Goal: Task Accomplishment & Management: Complete application form

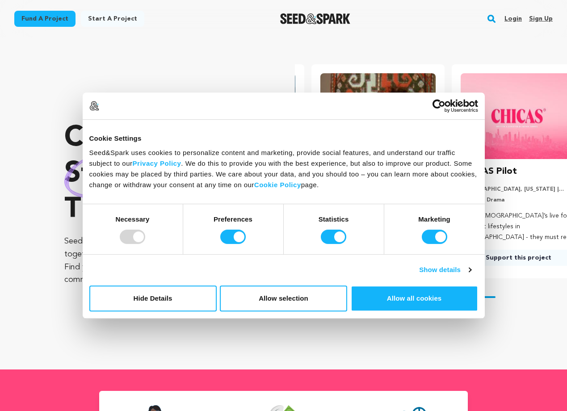
scroll to position [0, 148]
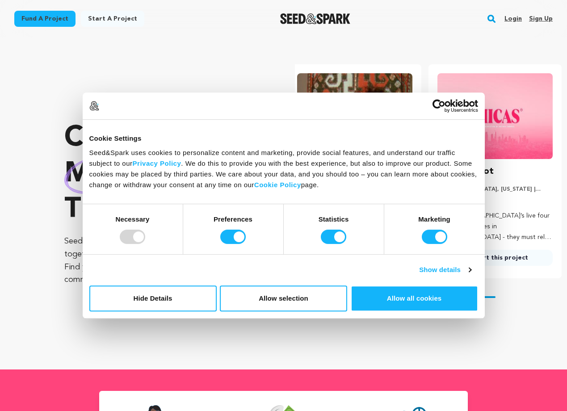
click at [537, 17] on link "Sign up" at bounding box center [541, 19] width 24 height 14
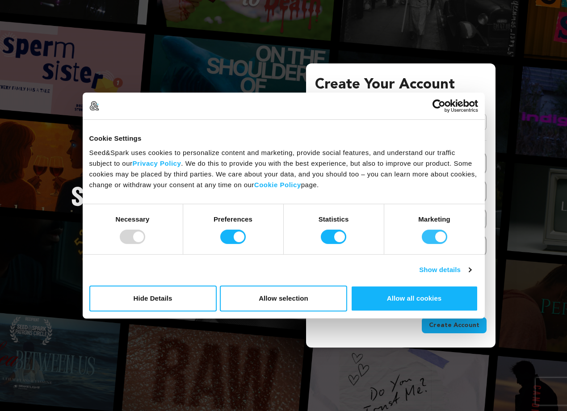
click at [430, 237] on input "Marketing" at bounding box center [434, 237] width 25 height 14
click at [444, 239] on input "Marketing" at bounding box center [434, 237] width 25 height 14
checkbox input "true"
click at [440, 267] on link "Show details" at bounding box center [445, 270] width 52 height 11
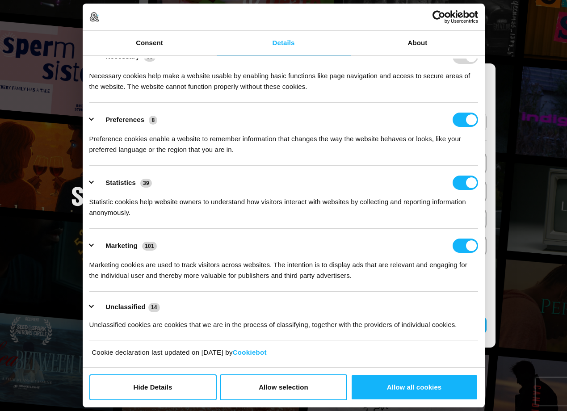
scroll to position [18, 0]
click at [458, 246] on input "Marketing" at bounding box center [465, 246] width 25 height 14
checkbox input "false"
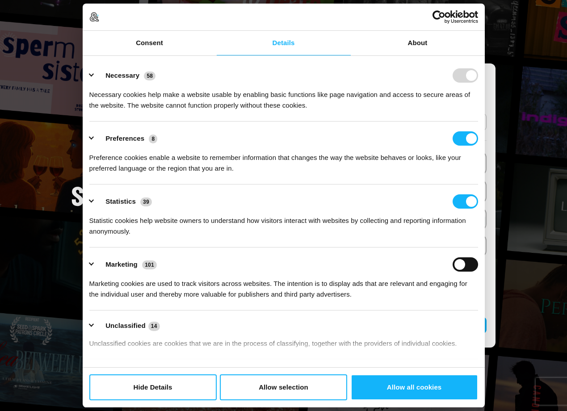
scroll to position [0, 0]
click at [272, 392] on button "Allow selection" at bounding box center [283, 388] width 127 height 26
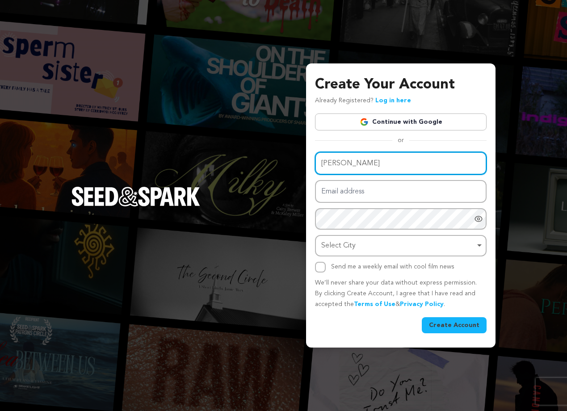
type input "[PERSON_NAME]"
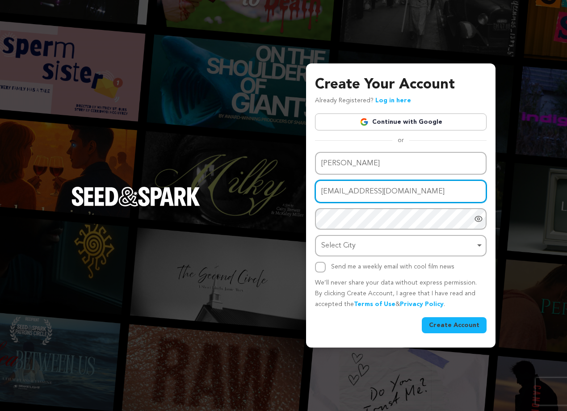
type input "[EMAIL_ADDRESS][DOMAIN_NAME]"
click at [367, 218] on div "Name [PERSON_NAME] Email address [EMAIL_ADDRESS][DOMAIN_NAME] Password Password…" at bounding box center [401, 212] width 172 height 121
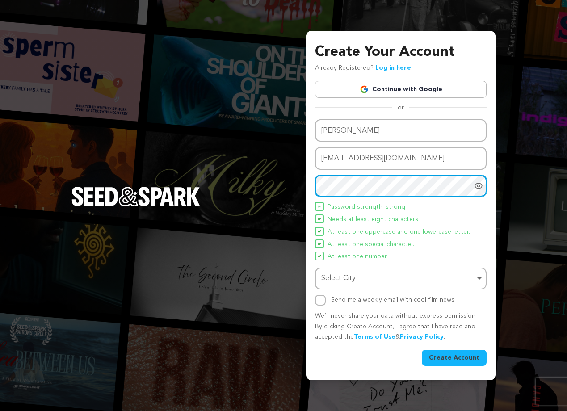
click at [349, 282] on div "Select City Remove item" at bounding box center [398, 278] width 154 height 13
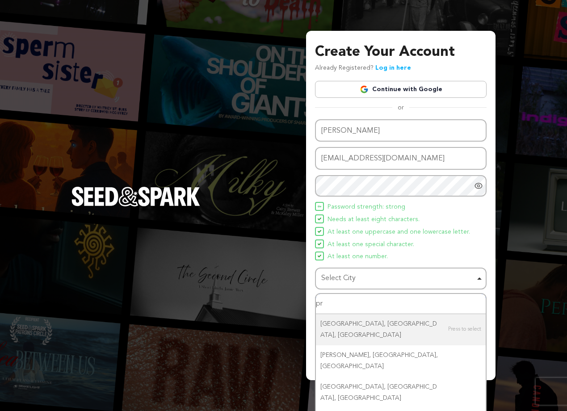
type input "p"
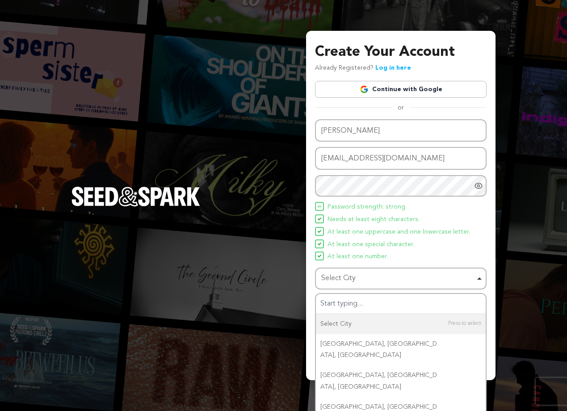
click at [502, 260] on div "Create Your Account Already Registered? Log in here Continue with Google or eyJ…" at bounding box center [283, 205] width 567 height 411
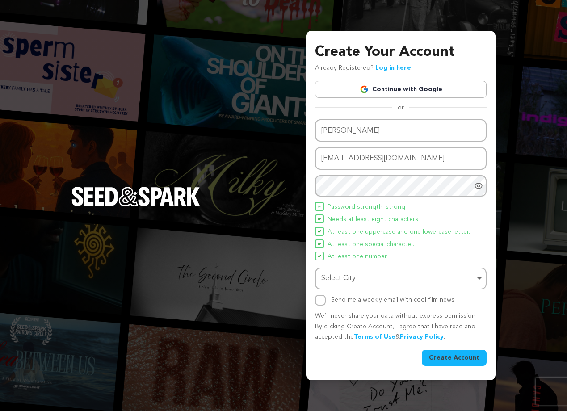
click at [410, 277] on div "Select City Remove item" at bounding box center [398, 278] width 154 height 13
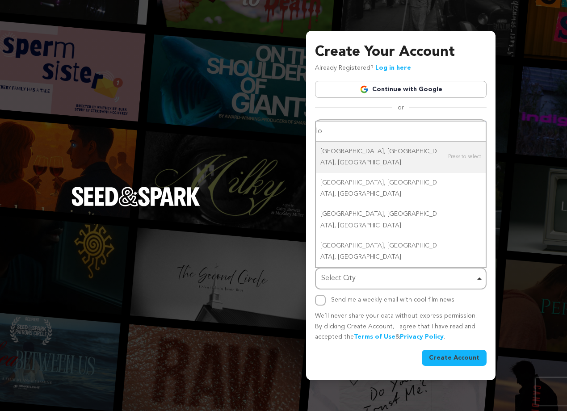
type input "l"
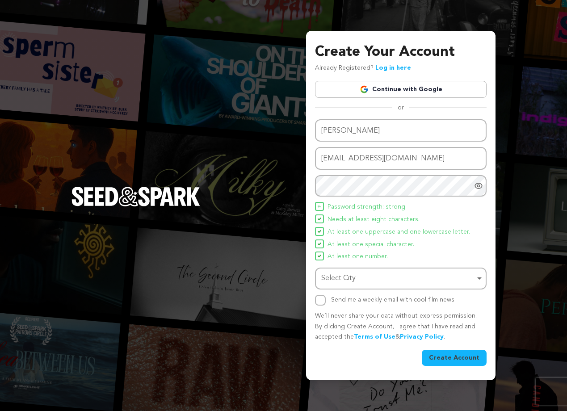
click at [526, 205] on div "Create Your Account Already Registered? Log in here Continue with Google or eyJ…" at bounding box center [283, 205] width 567 height 411
click at [456, 278] on div "Select City Remove item" at bounding box center [398, 278] width 154 height 13
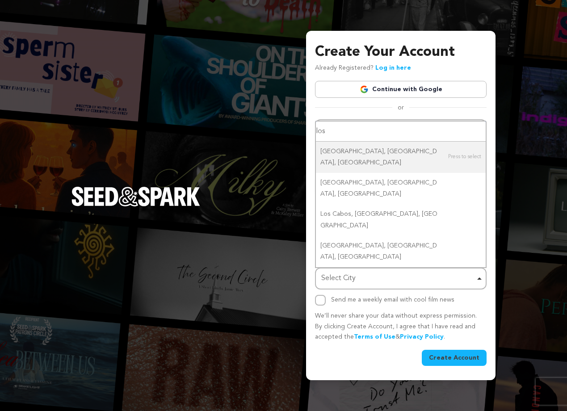
type input "los a"
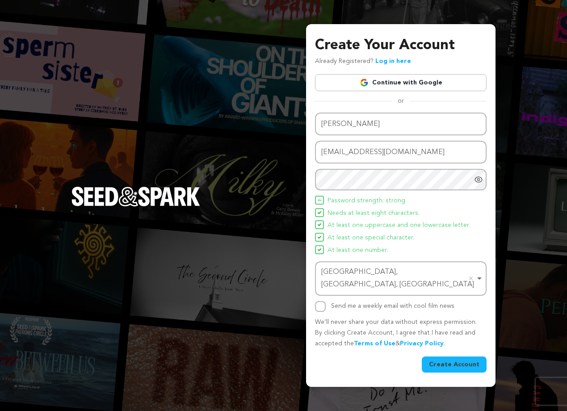
click at [560, 295] on div "Create Your Account Already Registered? Log in here Continue with Google or eyJ…" at bounding box center [283, 205] width 567 height 411
click at [321, 301] on input "Send me a weekly email with cool film news" at bounding box center [320, 306] width 11 height 11
checkbox input "true"
click at [462, 357] on button "Create Account" at bounding box center [454, 365] width 65 height 16
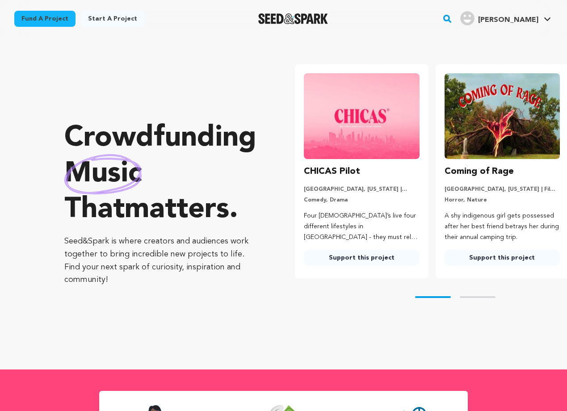
click at [113, 16] on link "Start a project" at bounding box center [112, 19] width 63 height 16
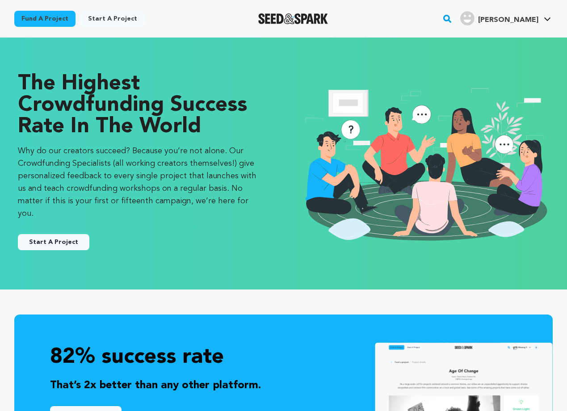
click at [109, 19] on link "Start a project" at bounding box center [112, 19] width 63 height 16
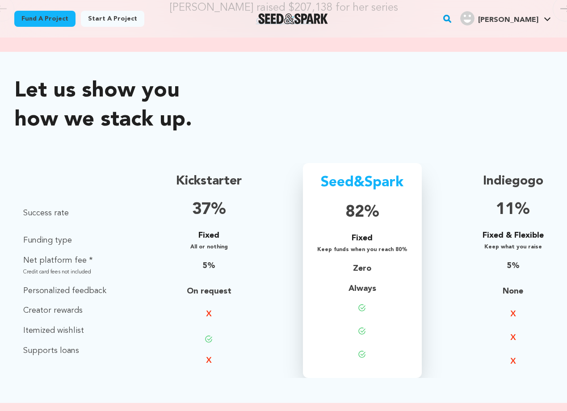
scroll to position [537, 0]
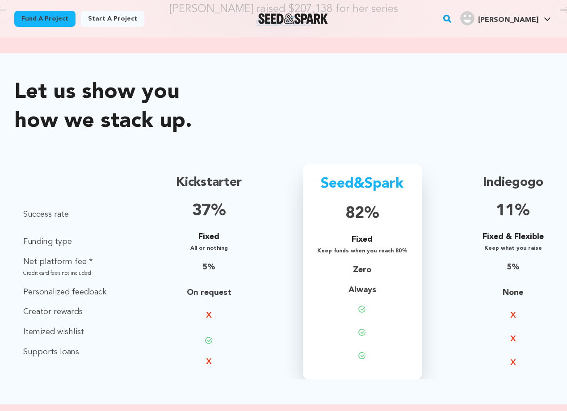
click at [106, 17] on link "Start a project" at bounding box center [112, 19] width 63 height 16
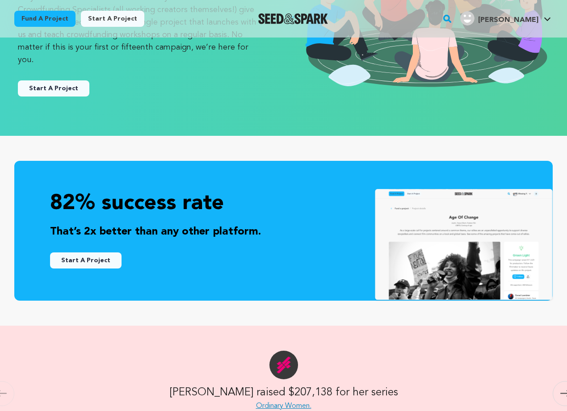
scroll to position [167, 0]
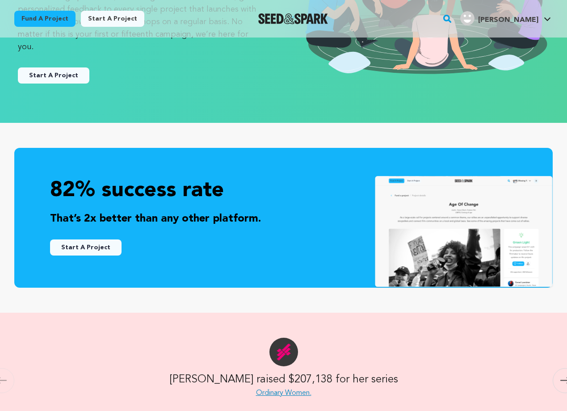
click at [102, 240] on button "Start A Project" at bounding box center [86, 248] width 72 height 16
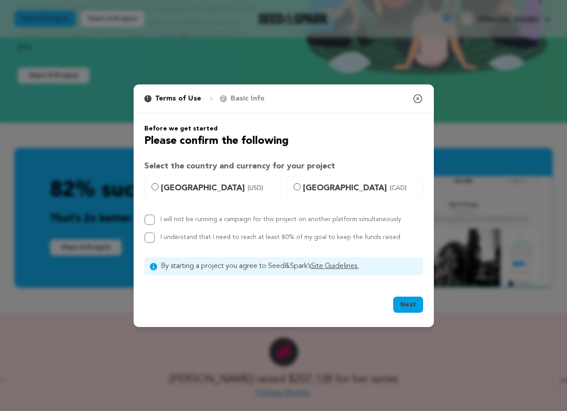
click at [156, 186] on input "United States (USD)" at bounding box center [155, 186] width 7 height 7
radio input "true"
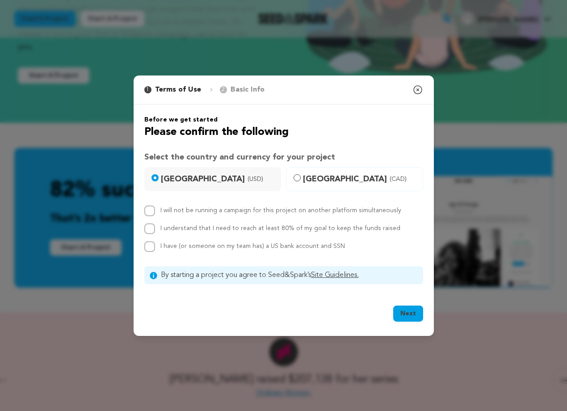
click at [149, 226] on input "I understand that I need to reach at least 80% of my goal to keep the funds rai…" at bounding box center [149, 229] width 11 height 11
checkbox input "true"
click at [146, 240] on div "I will not be running a campaign for this project on another platform simultane…" at bounding box center [283, 229] width 279 height 46
click at [147, 246] on input "I have (or someone on my team has) a US bank account and SSN" at bounding box center [149, 246] width 11 height 11
checkbox input "true"
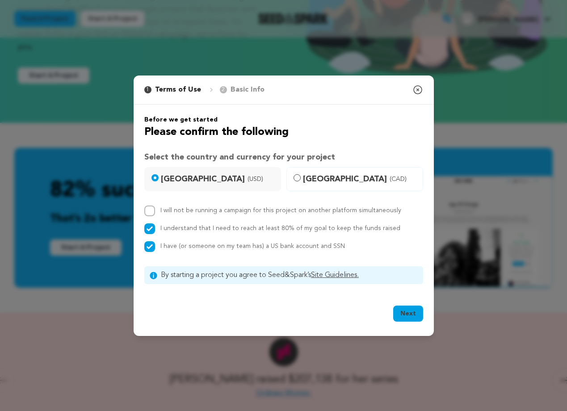
click at [401, 313] on button "Next" at bounding box center [408, 314] width 30 height 16
click at [149, 211] on input "I will not be running a campaign for this project on another platform simultane…" at bounding box center [149, 211] width 11 height 11
click at [148, 208] on input "I will not be running a campaign for this project on another platform simultane…" at bounding box center [149, 211] width 11 height 11
click at [150, 211] on input "I will not be running a campaign for this project on another platform simultane…" at bounding box center [149, 211] width 11 height 11
checkbox input "true"
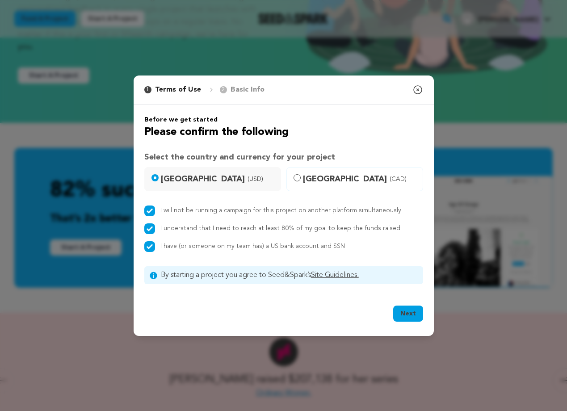
click at [411, 313] on button "Next" at bounding box center [408, 314] width 30 height 16
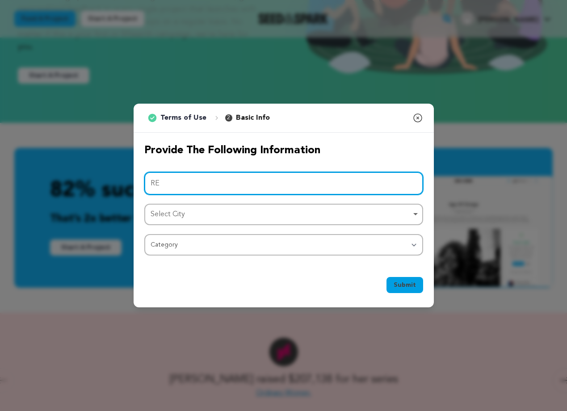
type input "R"
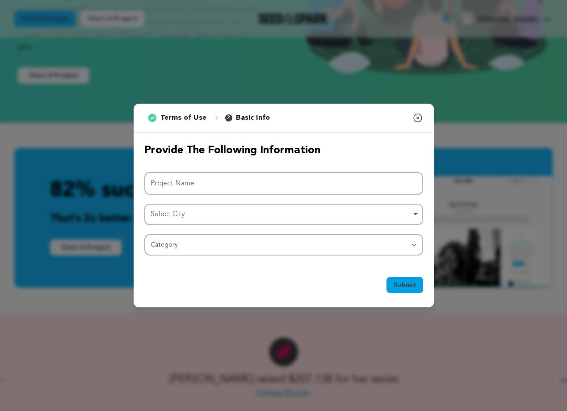
click at [419, 123] on icon "button" at bounding box center [418, 118] width 11 height 11
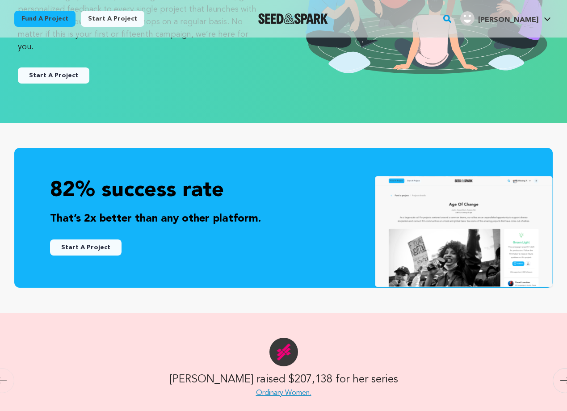
click at [96, 240] on button "Start A Project" at bounding box center [86, 248] width 72 height 16
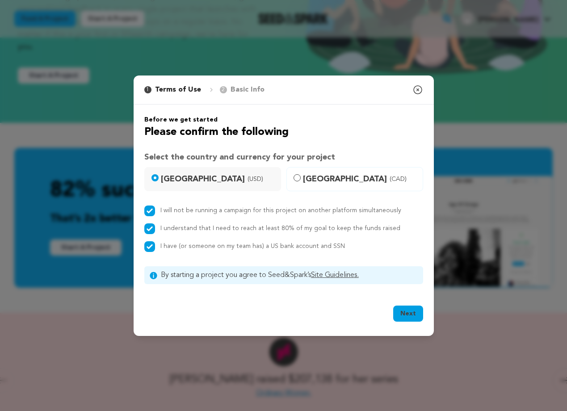
click at [405, 314] on button "Next" at bounding box center [408, 314] width 30 height 16
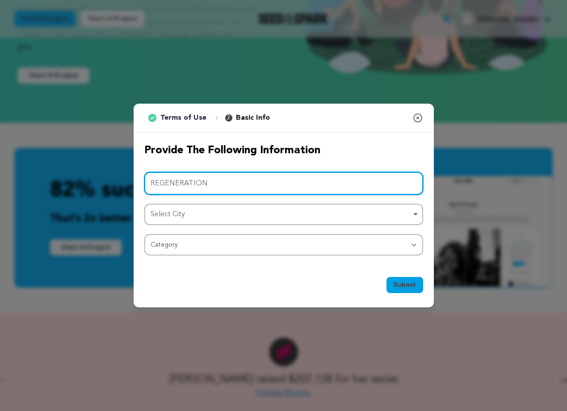
click at [196, 211] on div "Select City Remove item" at bounding box center [281, 214] width 261 height 13
type input "REGENERATION"
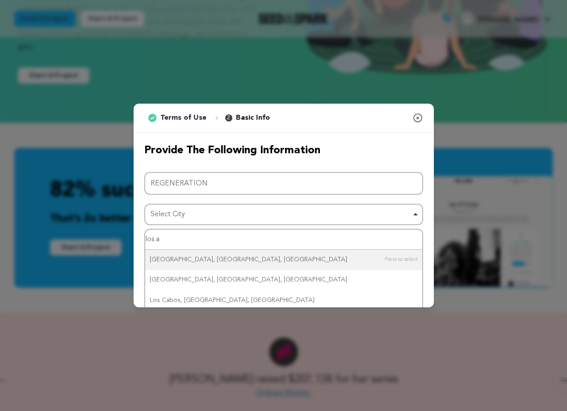
type input "los an"
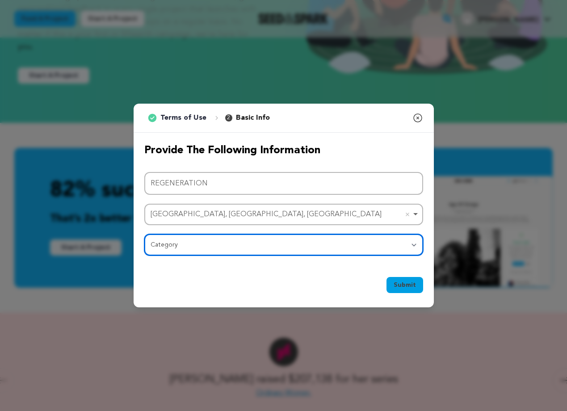
select select "383"
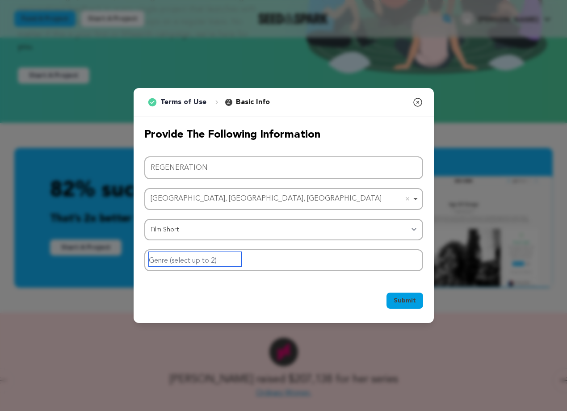
click at [192, 260] on input "Genre (select up to 2)" at bounding box center [195, 259] width 93 height 14
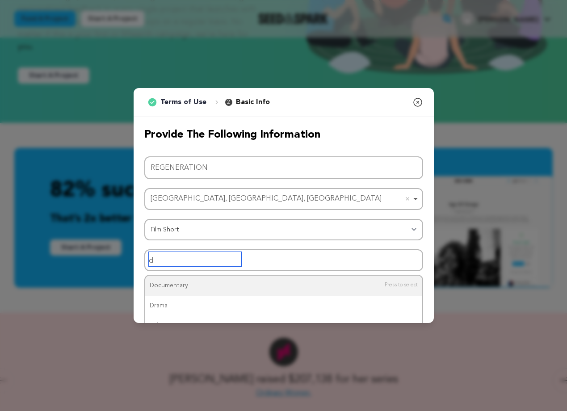
type input "do"
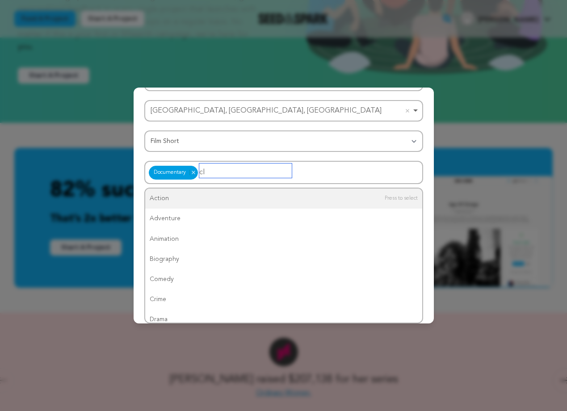
scroll to position [34, 0]
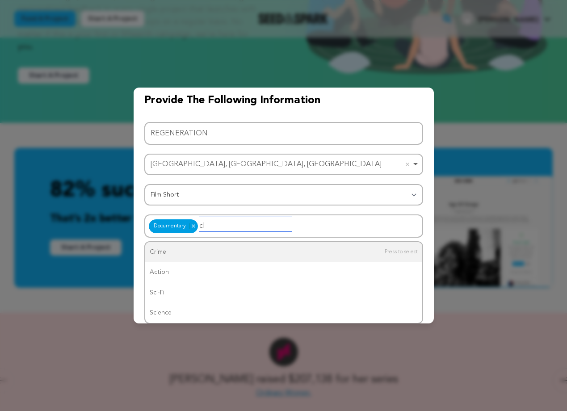
type input "c"
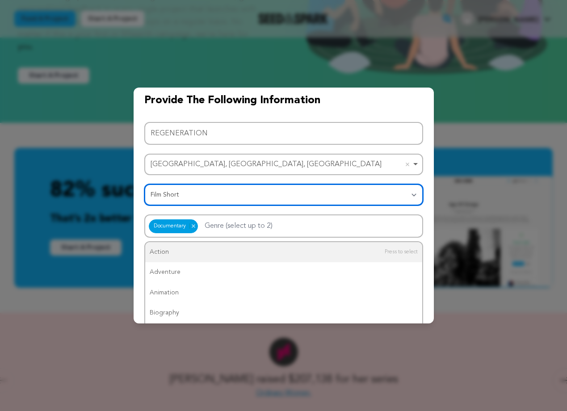
scroll to position [0, 0]
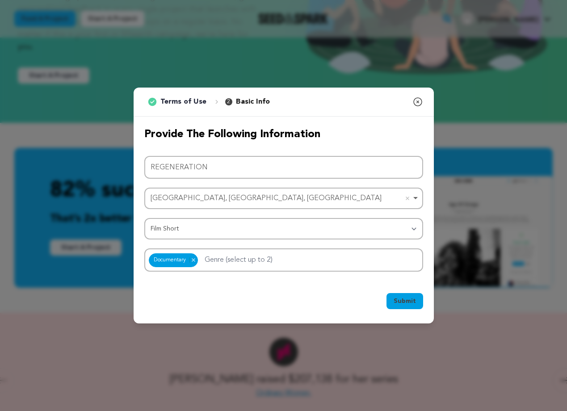
click at [406, 300] on span "Submit" at bounding box center [405, 301] width 22 height 9
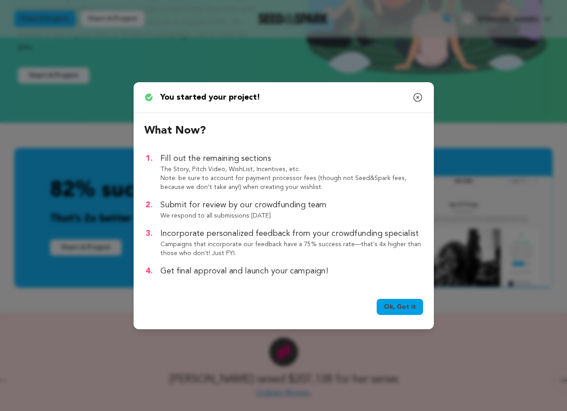
click at [394, 305] on link "Ok, Got it" at bounding box center [400, 307] width 46 height 16
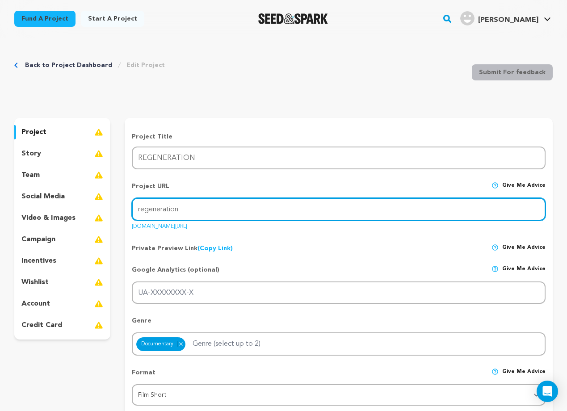
click at [301, 211] on input "regeneration" at bounding box center [339, 209] width 414 height 23
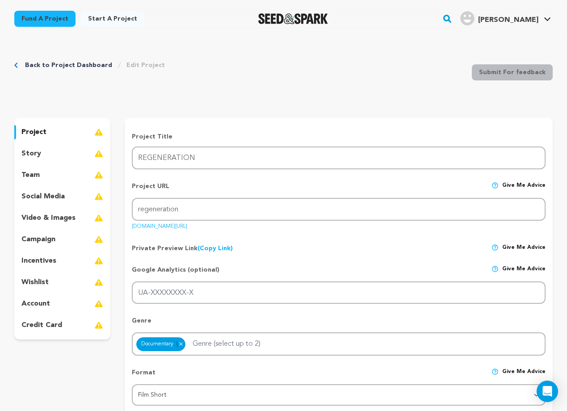
click at [325, 237] on div "Private Preview Link (Copy Link) Copy private preview link Give me advice" at bounding box center [339, 245] width 414 height 16
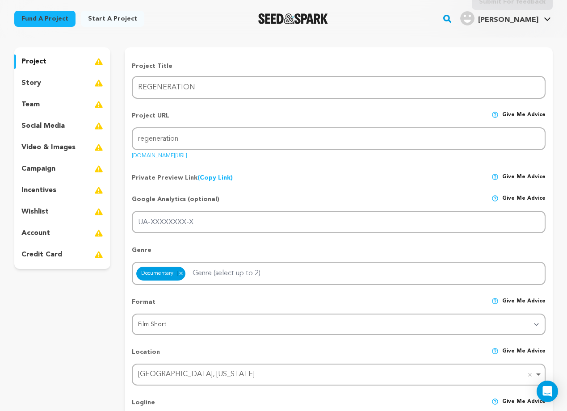
scroll to position [72, 0]
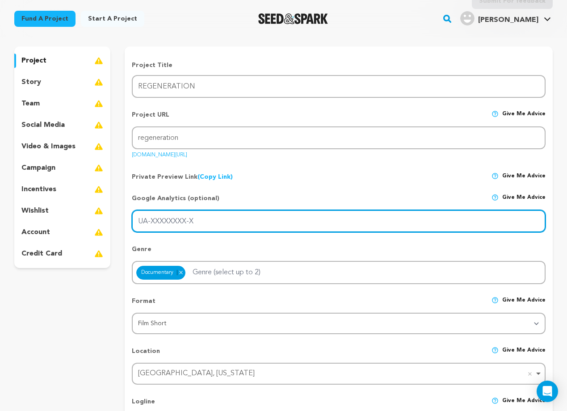
click at [322, 220] on input "UA-XXXXXXXX-X" at bounding box center [339, 221] width 414 height 23
type input "i"
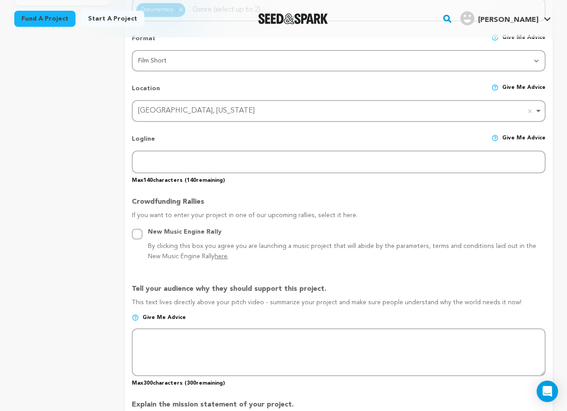
scroll to position [336, 0]
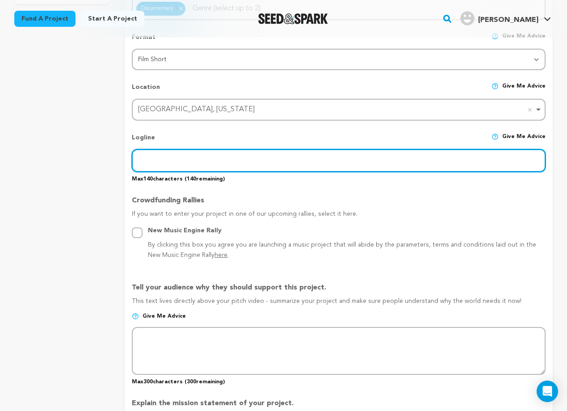
click at [273, 156] on input "text" at bounding box center [339, 160] width 414 height 23
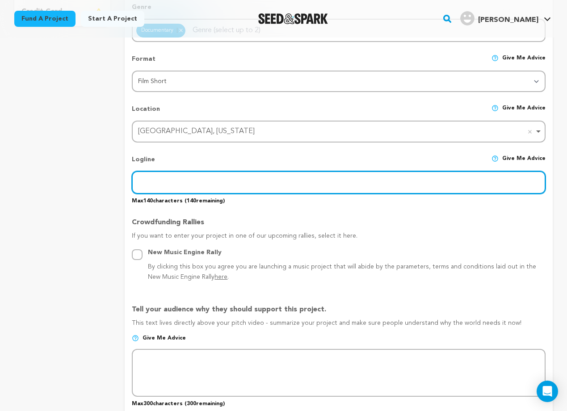
scroll to position [334, 0]
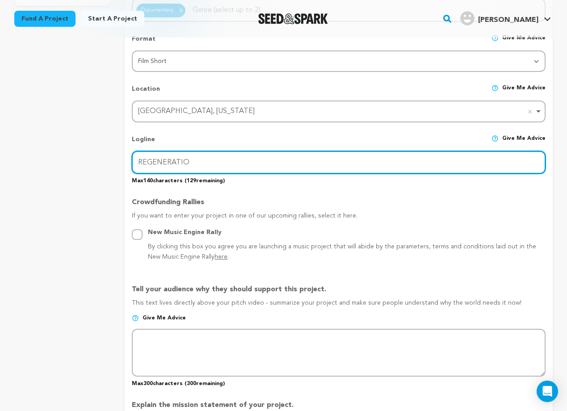
type input "REGENERATION"
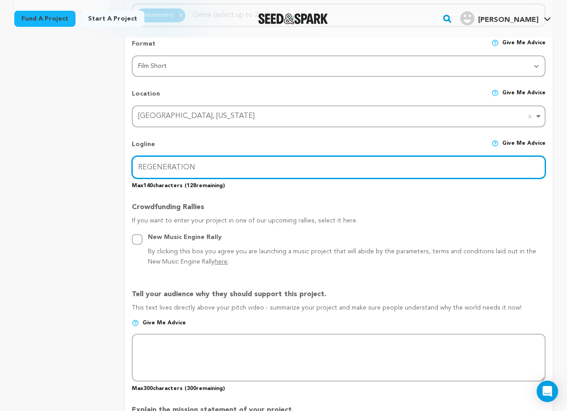
scroll to position [327, 0]
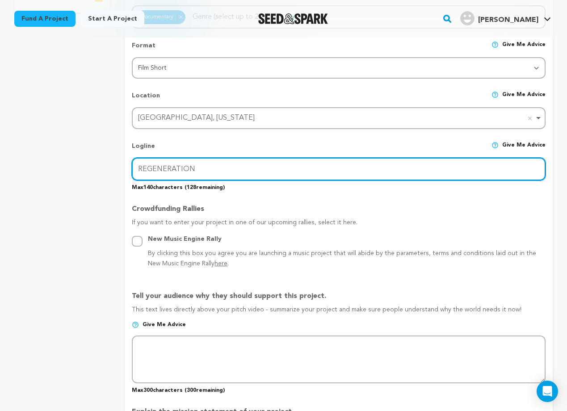
click at [166, 166] on input "REGENERATION" at bounding box center [339, 169] width 414 height 23
type input "A"
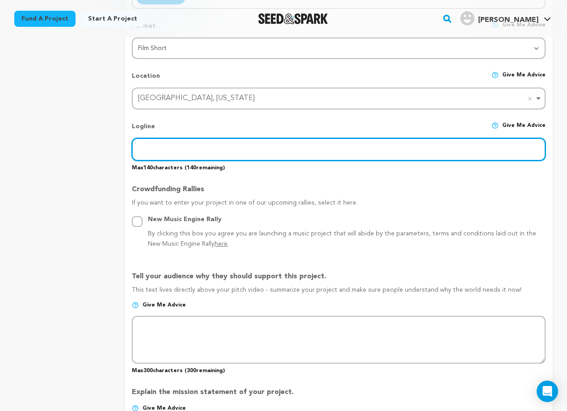
scroll to position [257, 0]
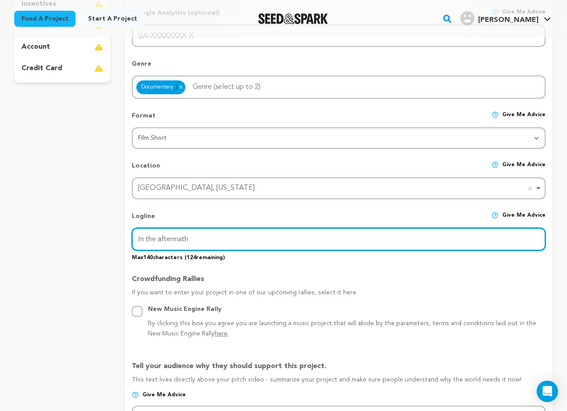
click at [136, 237] on input "In the aftermath" at bounding box center [339, 239] width 414 height 23
drag, startPoint x: 283, startPoint y: 237, endPoint x: 328, endPoint y: 237, distance: 45.2
click at [328, 237] on input "The untold stories of women in the aftermath In the aftermath" at bounding box center [339, 239] width 414 height 23
drag, startPoint x: 340, startPoint y: 236, endPoint x: 283, endPoint y: 237, distance: 56.4
click at [283, 237] on input "The untold stories of women in the aftermath In the aftermath" at bounding box center [339, 239] width 414 height 23
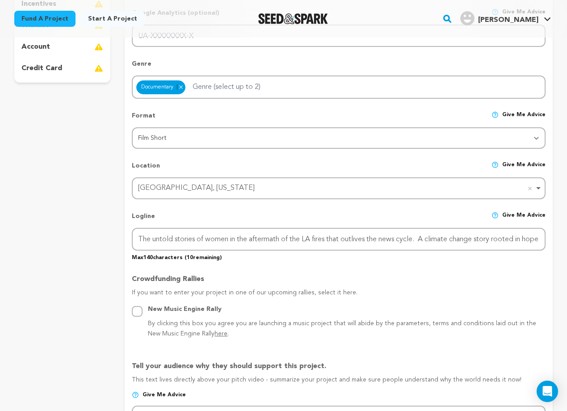
click at [308, 256] on p "Max 140 characters ( 10 remaining)" at bounding box center [339, 256] width 414 height 11
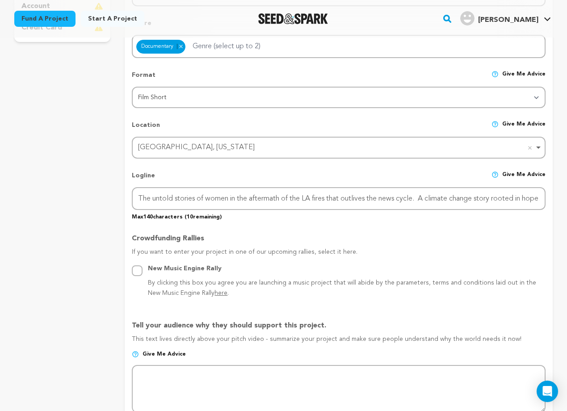
scroll to position [311, 0]
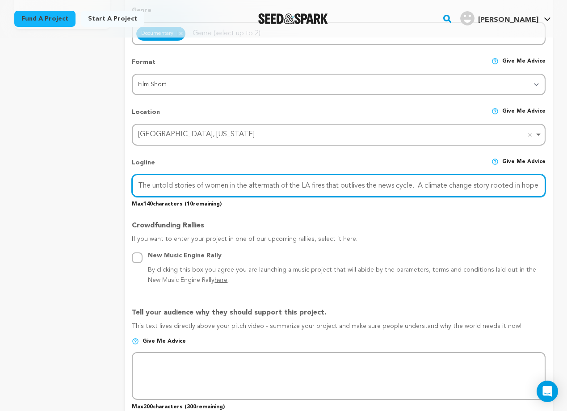
click at [427, 181] on input "The untold stories of women in the aftermath of the LA fires that outlives the …" at bounding box center [339, 185] width 414 height 23
type input "The untold stories of women in the aftermath of the LA fires that outlives the …"
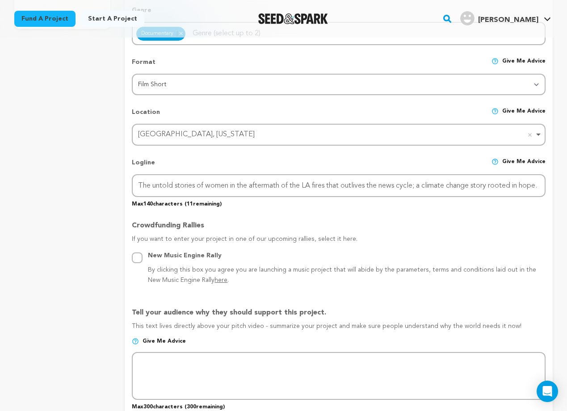
click at [429, 202] on p "Max 140 characters ( 11 remaining)" at bounding box center [339, 202] width 414 height 11
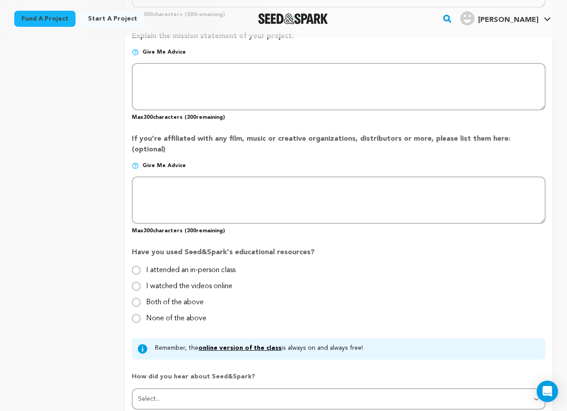
scroll to position [704, 0]
click at [133, 314] on input "None of the above" at bounding box center [136, 318] width 9 height 9
radio input "true"
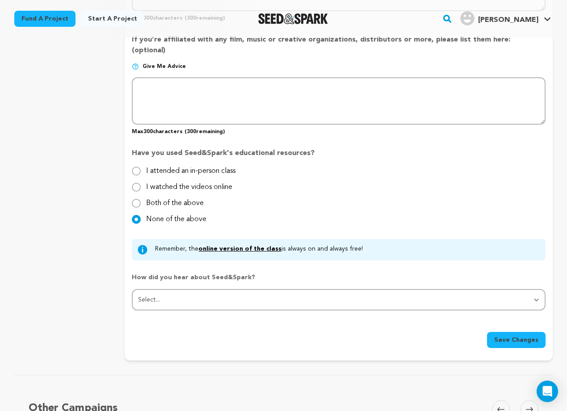
scroll to position [808, 0]
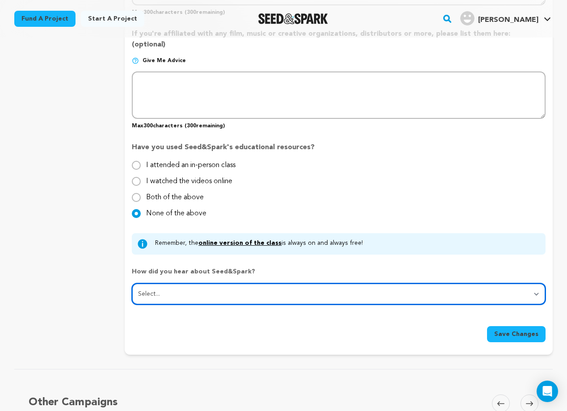
select select "1"
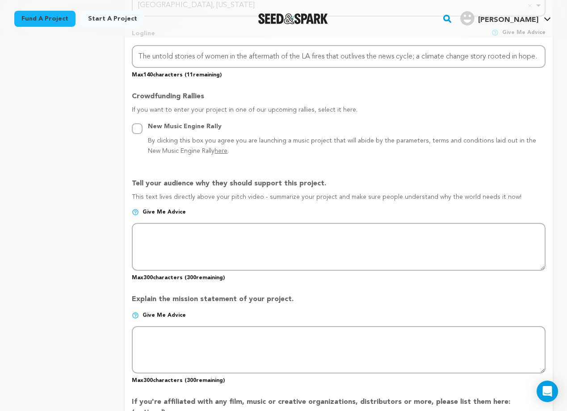
scroll to position [435, 0]
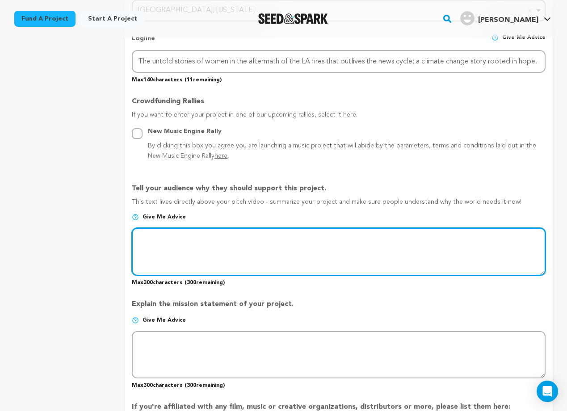
click at [212, 256] on textarea at bounding box center [339, 251] width 414 height 47
type textarea "M"
drag, startPoint x: 161, startPoint y: 237, endPoint x: 122, endPoint y: 229, distance: 39.3
click at [122, 230] on div "project story team social media video & images campaign incentives wishlist" at bounding box center [283, 205] width 539 height 1045
click at [220, 233] on textarea at bounding box center [339, 251] width 414 height 47
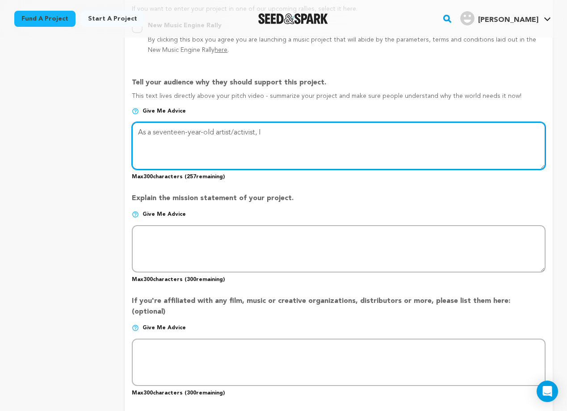
scroll to position [549, 0]
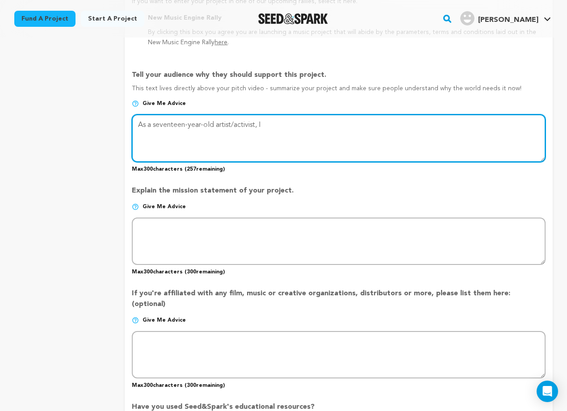
type textarea "As a seventeen-year-old artist/activist, I"
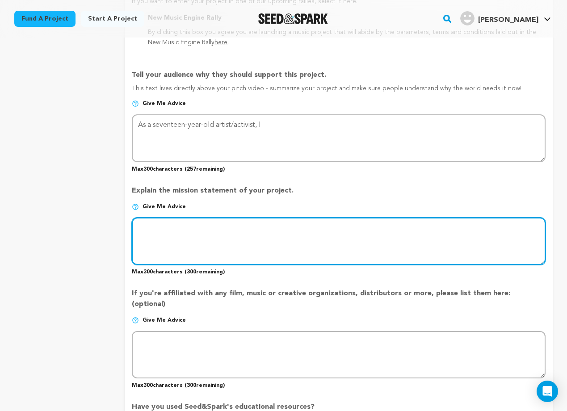
click at [326, 224] on textarea at bounding box center [339, 241] width 414 height 47
paste textarea "REGENERATION explores the aftermath that outlives the news cycle through a clim…"
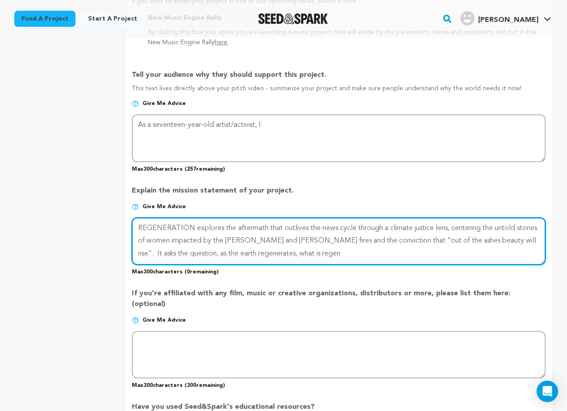
scroll to position [554, 0]
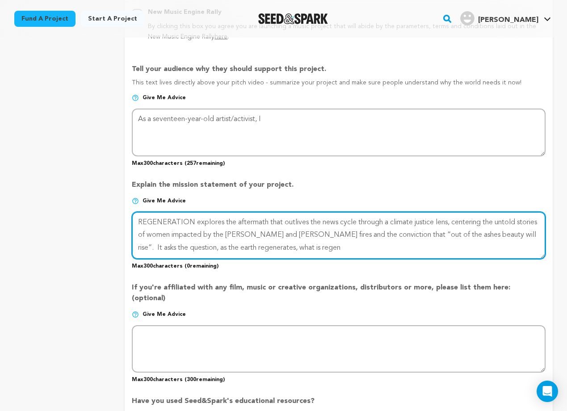
click at [331, 222] on textarea at bounding box center [339, 235] width 414 height 47
click at [310, 242] on textarea at bounding box center [339, 235] width 414 height 47
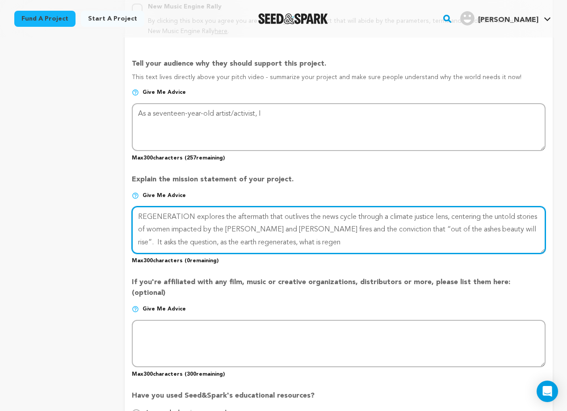
drag, startPoint x: 520, startPoint y: 224, endPoint x: 521, endPoint y: 241, distance: 16.2
click at [521, 241] on textarea at bounding box center [339, 230] width 414 height 47
click at [142, 207] on textarea at bounding box center [339, 230] width 414 height 47
click at [140, 207] on textarea at bounding box center [339, 230] width 414 height 47
drag, startPoint x: 148, startPoint y: 211, endPoint x: 516, endPoint y: 216, distance: 367.1
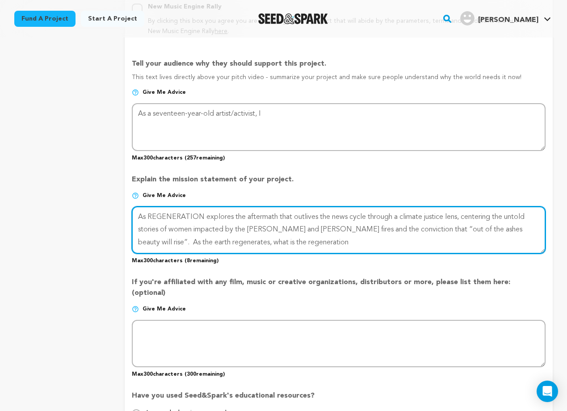
click at [516, 216] on textarea at bounding box center [339, 230] width 414 height 47
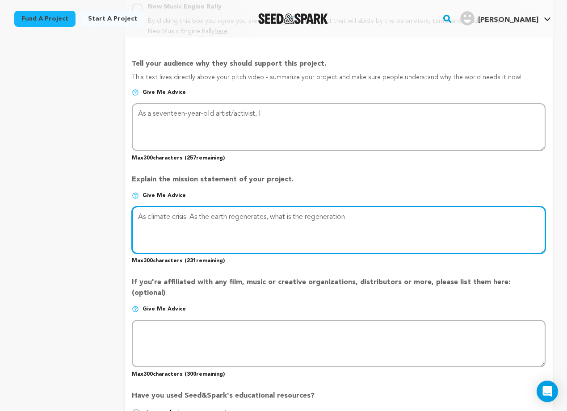
click at [145, 211] on textarea at bounding box center [339, 230] width 414 height 47
click at [202, 214] on textarea at bounding box center [339, 230] width 414 height 47
click at [438, 209] on textarea at bounding box center [339, 230] width 414 height 47
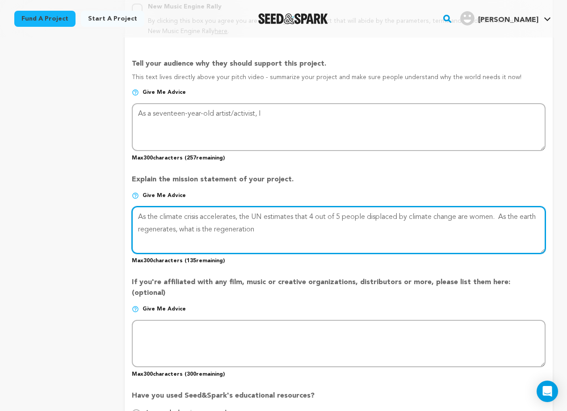
click at [506, 211] on textarea at bounding box center [339, 230] width 414 height 47
click at [199, 225] on textarea at bounding box center [339, 230] width 414 height 47
click at [329, 225] on textarea at bounding box center [339, 230] width 414 height 47
click at [173, 226] on textarea at bounding box center [339, 230] width 414 height 47
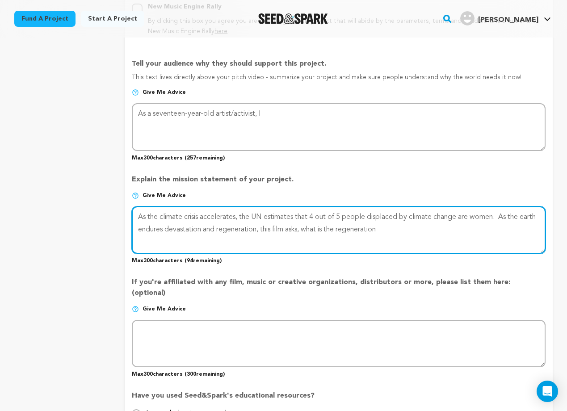
click at [325, 226] on textarea at bounding box center [339, 230] width 414 height 47
click at [325, 225] on textarea at bounding box center [339, 230] width 414 height 47
click at [345, 222] on textarea at bounding box center [339, 230] width 414 height 47
click at [406, 225] on textarea at bounding box center [339, 230] width 414 height 47
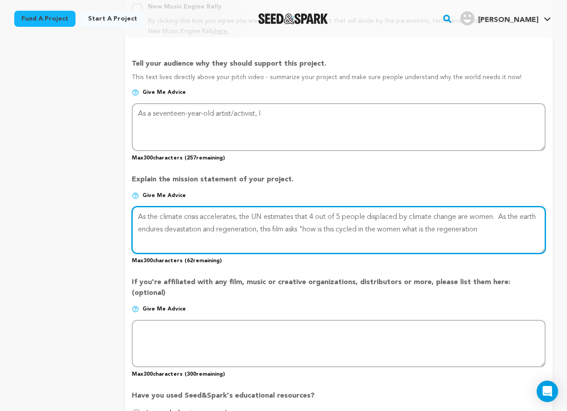
click at [384, 224] on textarea at bounding box center [339, 230] width 414 height 47
drag, startPoint x: 454, startPoint y: 224, endPoint x: 548, endPoint y: 238, distance: 95.0
click at [548, 238] on form "Project Title Project Name REGENERATION Project URL Give me advice Project URL …" at bounding box center [339, 82] width 428 height 1018
click at [469, 222] on textarea at bounding box center [339, 230] width 414 height 47
click at [507, 224] on textarea at bounding box center [339, 230] width 414 height 47
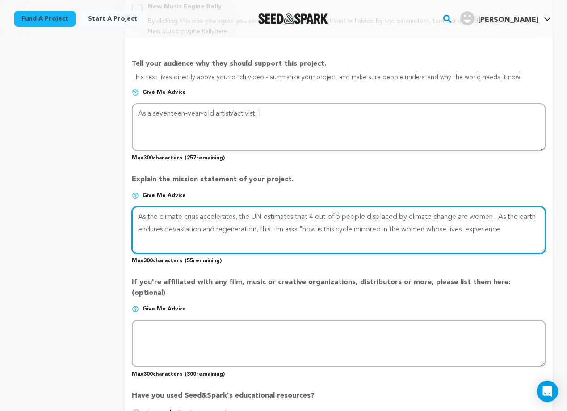
click at [507, 224] on textarea at bounding box center [339, 230] width 414 height 47
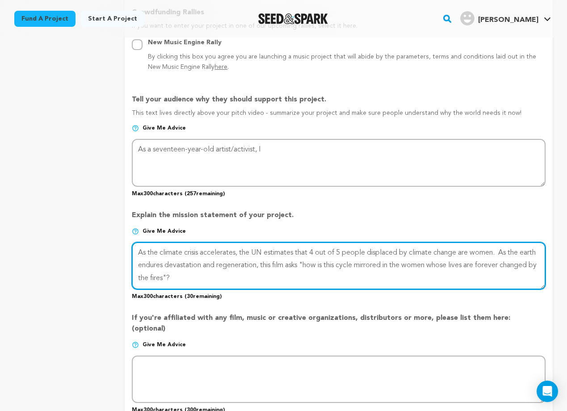
scroll to position [525, 0]
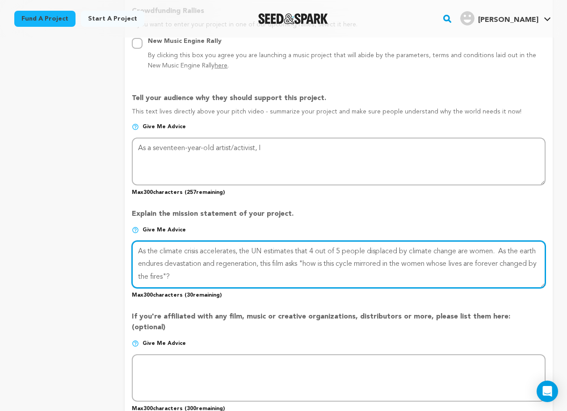
click at [165, 271] on textarea at bounding box center [339, 264] width 414 height 47
click at [225, 268] on textarea at bounding box center [339, 264] width 414 height 47
drag, startPoint x: 215, startPoint y: 270, endPoint x: 323, endPoint y: 282, distance: 108.4
click at [323, 282] on textarea at bounding box center [339, 264] width 414 height 47
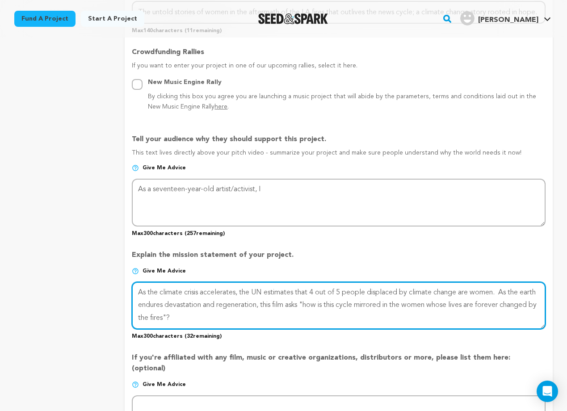
scroll to position [462, 0]
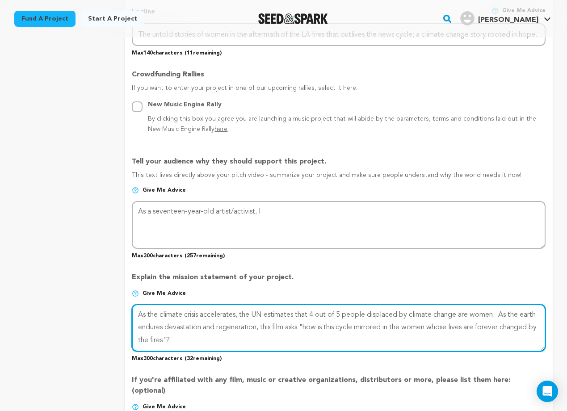
type textarea "As the climate crisis accelerates, the UN estimates that 4 out of 5 people disp…"
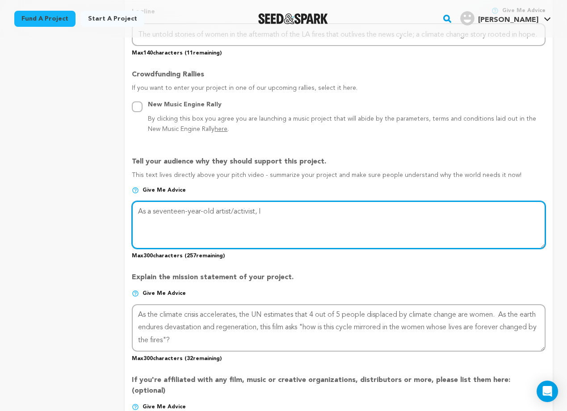
click at [294, 210] on textarea at bounding box center [339, 224] width 414 height 47
paste textarea "How may belief in love, hope a"
click at [257, 208] on textarea at bounding box center [339, 224] width 414 height 47
drag, startPoint x: 217, startPoint y: 205, endPoint x: 256, endPoint y: 207, distance: 39.4
click at [256, 207] on textarea at bounding box center [339, 224] width 414 height 47
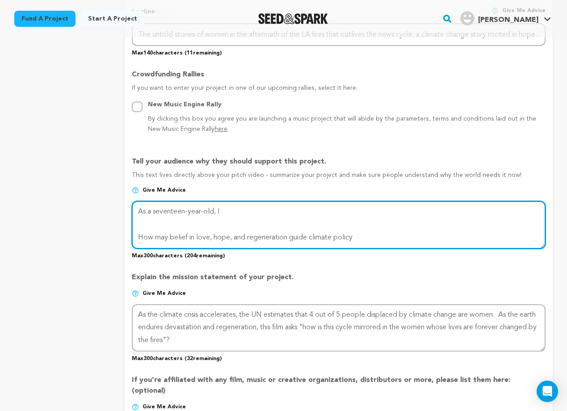
click at [253, 210] on textarea at bounding box center [339, 224] width 414 height 47
click at [236, 220] on textarea at bounding box center [339, 224] width 414 height 47
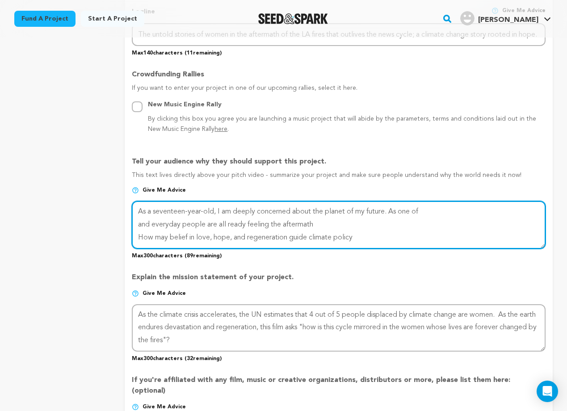
click at [262, 220] on textarea at bounding box center [339, 224] width 414 height 47
click at [222, 220] on textarea at bounding box center [339, 224] width 414 height 47
drag, startPoint x: 220, startPoint y: 220, endPoint x: 270, endPoint y: 222, distance: 50.1
click at [270, 222] on textarea at bounding box center [339, 224] width 414 height 47
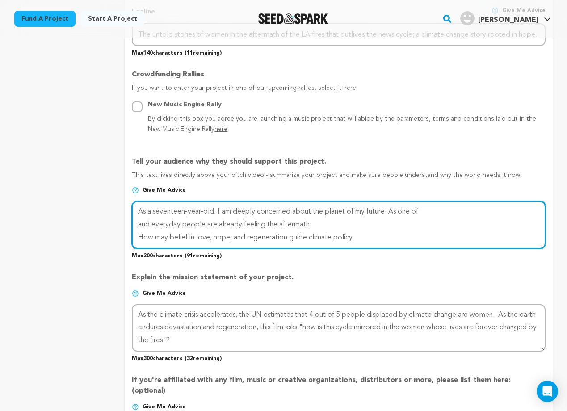
click at [318, 221] on textarea at bounding box center [339, 224] width 414 height 47
drag, startPoint x: 201, startPoint y: 220, endPoint x: 358, endPoint y: 249, distance: 159.2
click at [358, 249] on div "Tell your audience why they should support this project. This text lives direct…" at bounding box center [339, 204] width 414 height 110
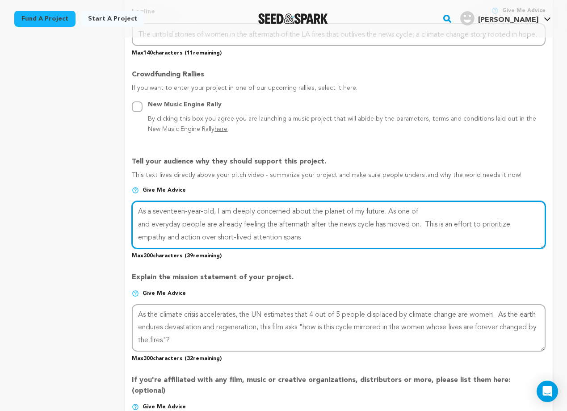
click at [424, 208] on textarea at bounding box center [339, 224] width 414 height 47
drag, startPoint x: 392, startPoint y: 207, endPoint x: 488, endPoint y: 209, distance: 96.2
click at [488, 209] on textarea at bounding box center [339, 224] width 414 height 47
drag, startPoint x: 155, startPoint y: 220, endPoint x: 126, endPoint y: 220, distance: 29.1
click at [126, 220] on form "Project Title Project Name REGENERATION Project URL Give me advice Project URL …" at bounding box center [339, 179] width 428 height 1018
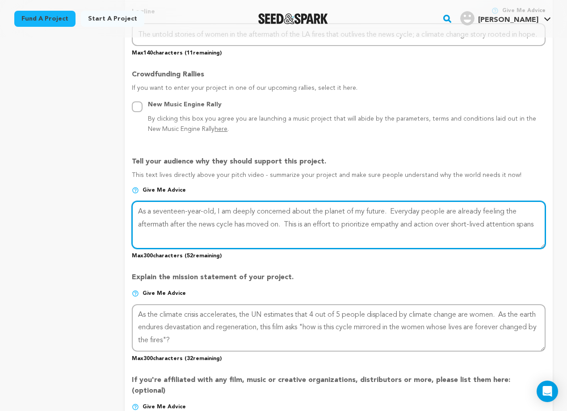
click at [486, 208] on textarea at bounding box center [339, 224] width 414 height 47
drag, startPoint x: 148, startPoint y: 220, endPoint x: 339, endPoint y: 223, distance: 191.4
click at [339, 223] on textarea at bounding box center [339, 224] width 414 height 47
click at [171, 220] on textarea at bounding box center [339, 224] width 414 height 47
click at [216, 221] on textarea at bounding box center [339, 224] width 414 height 47
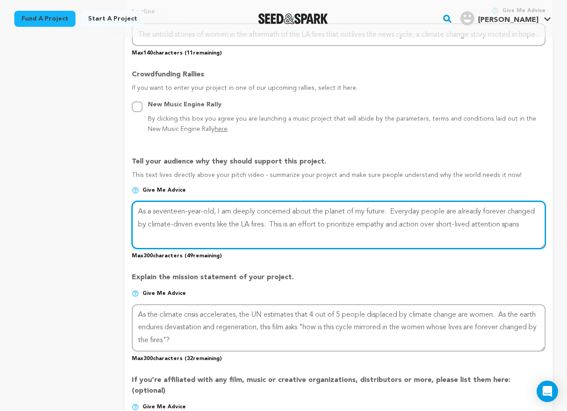
click at [272, 219] on textarea at bounding box center [339, 224] width 414 height 47
click at [287, 221] on textarea at bounding box center [339, 224] width 414 height 47
click at [330, 220] on textarea at bounding box center [339, 224] width 414 height 47
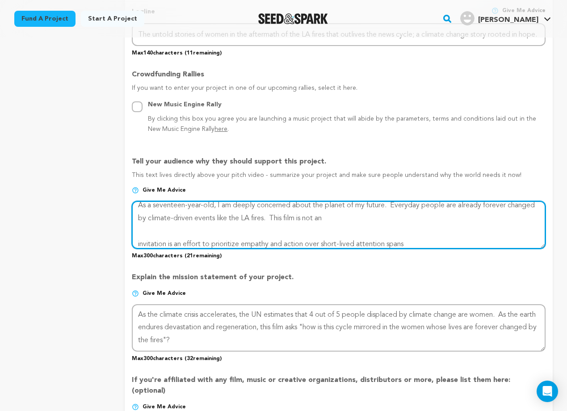
click at [337, 217] on textarea at bounding box center [339, 224] width 414 height 47
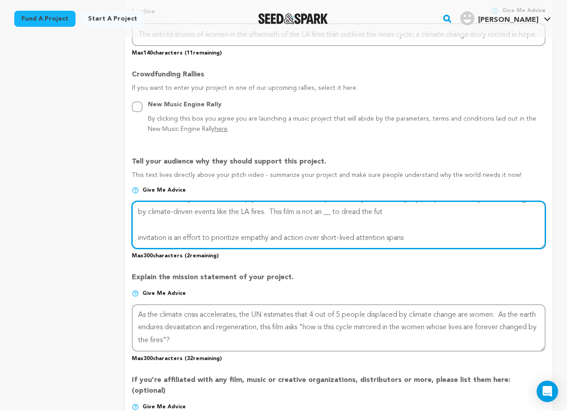
drag, startPoint x: 268, startPoint y: 230, endPoint x: 406, endPoint y: 249, distance: 139.0
click at [406, 249] on div "Tell your audience why they should support this project. This text lives direct…" at bounding box center [339, 204] width 414 height 110
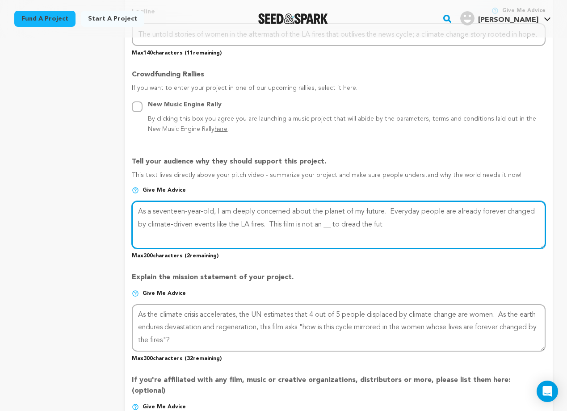
scroll to position [0, 0]
drag, startPoint x: 382, startPoint y: 224, endPoint x: 332, endPoint y: 220, distance: 49.8
click at [332, 220] on textarea at bounding box center [339, 224] width 414 height 47
click at [418, 220] on textarea at bounding box center [339, 224] width 414 height 47
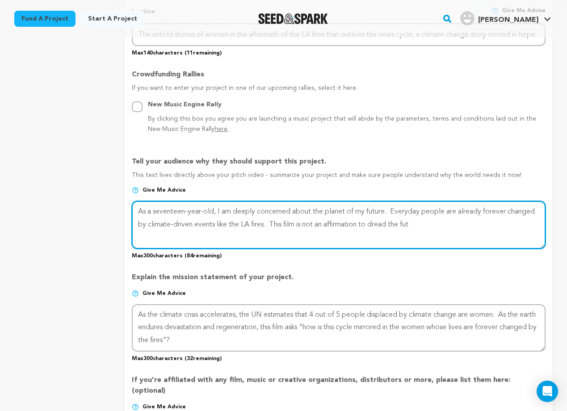
drag, startPoint x: 418, startPoint y: 220, endPoint x: 392, endPoint y: 219, distance: 25.5
click at [392, 219] on textarea at bounding box center [339, 224] width 414 height 47
drag, startPoint x: 393, startPoint y: 219, endPoint x: 427, endPoint y: 219, distance: 34.9
click at [427, 219] on textarea at bounding box center [339, 224] width 414 height 47
drag, startPoint x: 472, startPoint y: 219, endPoint x: 212, endPoint y: 237, distance: 260.0
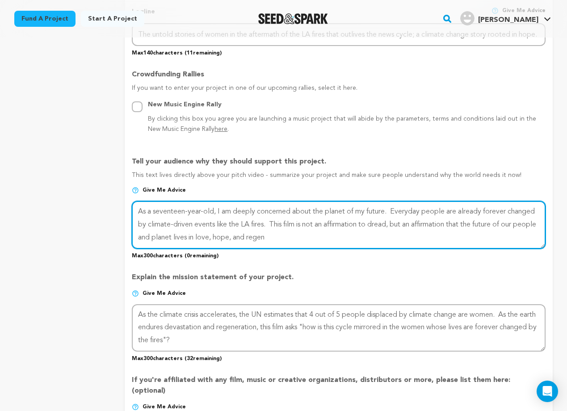
click at [212, 237] on textarea at bounding box center [339, 224] width 414 height 47
click at [225, 232] on textarea at bounding box center [339, 224] width 414 height 47
click at [252, 234] on textarea at bounding box center [339, 224] width 414 height 47
drag, startPoint x: 222, startPoint y: 234, endPoint x: 273, endPoint y: 237, distance: 50.6
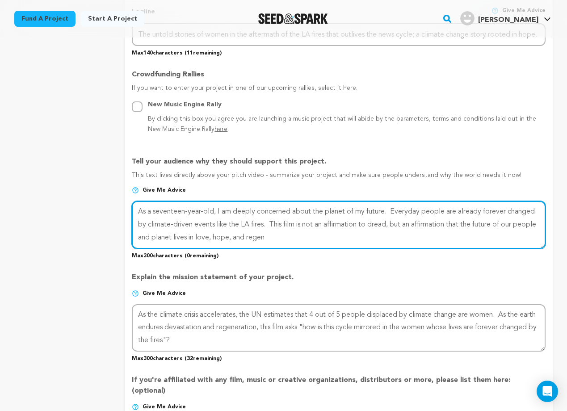
click at [273, 237] on textarea at bounding box center [339, 224] width 414 height 47
click at [342, 221] on textarea at bounding box center [339, 224] width 414 height 47
click at [315, 231] on textarea at bounding box center [339, 224] width 414 height 47
click at [181, 219] on textarea at bounding box center [339, 224] width 414 height 47
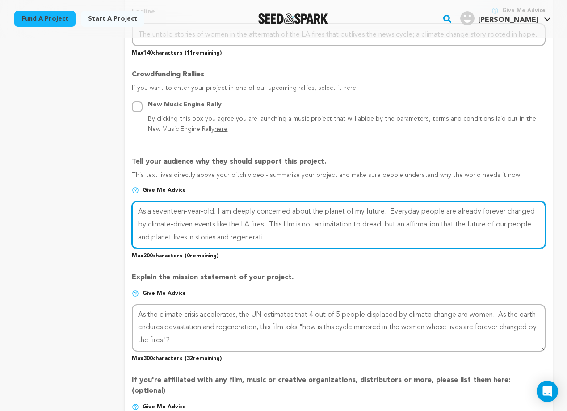
click at [181, 219] on textarea at bounding box center [339, 224] width 414 height 47
click at [266, 231] on textarea at bounding box center [339, 224] width 414 height 47
click at [172, 220] on textarea at bounding box center [339, 224] width 414 height 47
drag, startPoint x: 194, startPoint y: 221, endPoint x: 149, endPoint y: 218, distance: 44.8
click at [149, 218] on textarea at bounding box center [339, 224] width 414 height 47
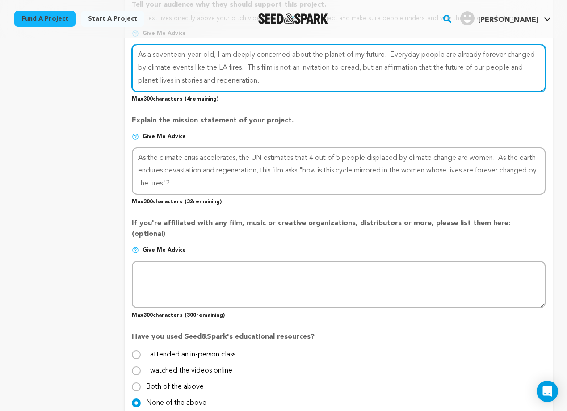
scroll to position [619, 0]
type textarea "As a seventeen-year-old, I am deeply concerned about the planet of my future. E…"
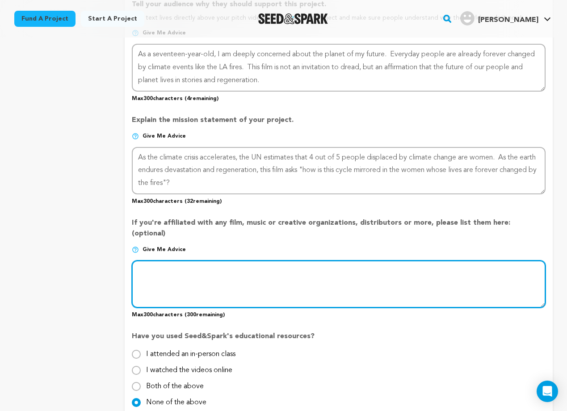
click at [154, 277] on textarea at bounding box center [339, 284] width 414 height 47
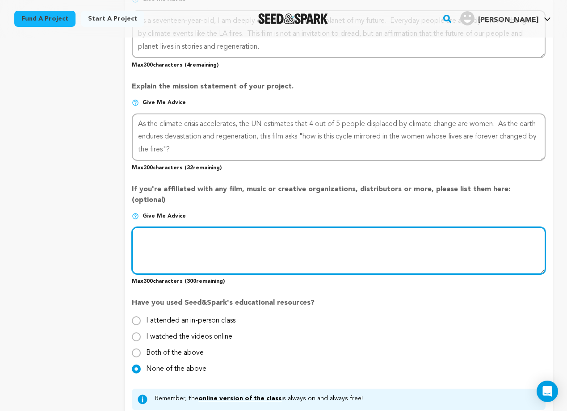
scroll to position [690, 0]
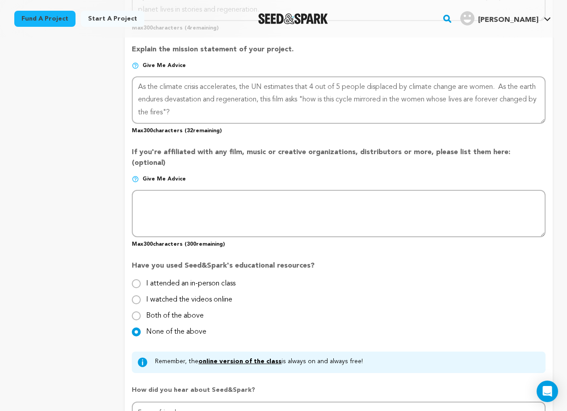
click at [369, 261] on p "Have you used Seed&Spark's educational resources?" at bounding box center [339, 270] width 414 height 18
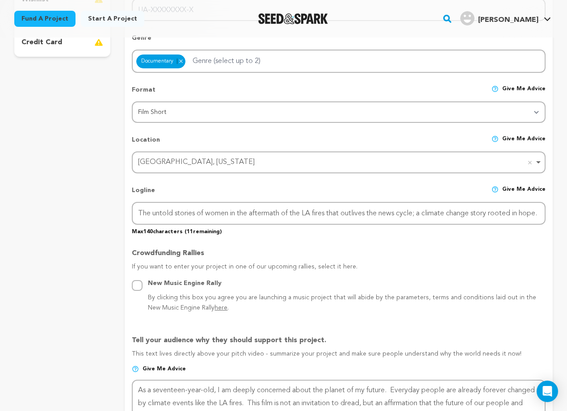
scroll to position [167, 0]
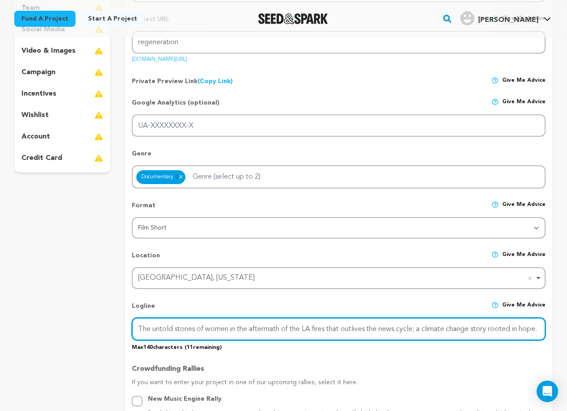
click at [346, 325] on input "The untold stories of women in the aftermath of the LA fires that outlives the …" at bounding box center [339, 329] width 414 height 23
click at [328, 326] on input "The untold stories of women in the aftermath of the LA fires that outlives the …" at bounding box center [339, 329] width 414 height 23
drag, startPoint x: 328, startPoint y: 326, endPoint x: 417, endPoint y: 327, distance: 89.4
click at [417, 327] on input "The untold stories of women in the aftermath of the LA fires that outlives the …" at bounding box center [339, 329] width 414 height 23
click at [461, 326] on input "The untold stories of women in the aftermath of the LA fires that outlives the …" at bounding box center [339, 329] width 414 height 23
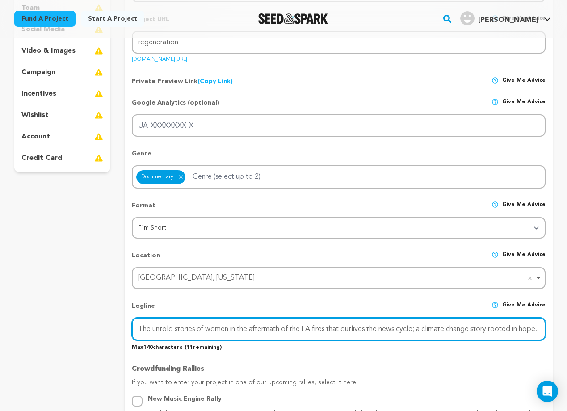
click at [461, 326] on input "The untold stories of women in the aftermath of the LA fires that outlives the …" at bounding box center [339, 329] width 414 height 23
click at [406, 330] on input "The untold stories of women in the aftermath of the LA fires that outlives the …" at bounding box center [339, 329] width 414 height 23
drag, startPoint x: 329, startPoint y: 328, endPoint x: 416, endPoint y: 326, distance: 86.7
click at [416, 326] on input "The untold stories of women in the aftermath of the LA fires that outlives the …" at bounding box center [339, 329] width 414 height 23
drag, startPoint x: 418, startPoint y: 327, endPoint x: 328, endPoint y: 327, distance: 90.3
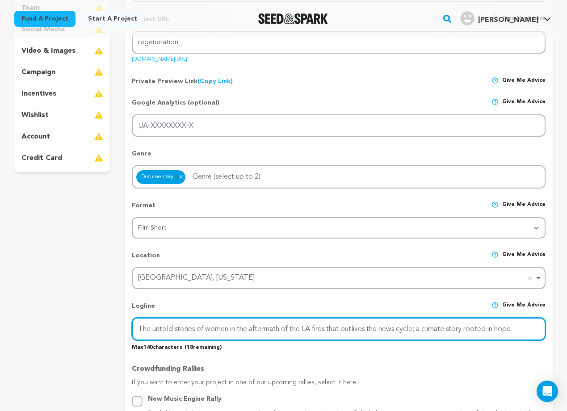
click at [328, 327] on input "The untold stories of women in the aftermath of the LA fires that outlives the …" at bounding box center [339, 329] width 414 height 23
click at [426, 325] on input "The untold stories of women in the aftermath of the LA fires; a climate story r…" at bounding box center [339, 329] width 414 height 23
click at [462, 329] on input "The untold stories of women in the aftermath of the LA fires; a climate story r…" at bounding box center [339, 329] width 414 height 23
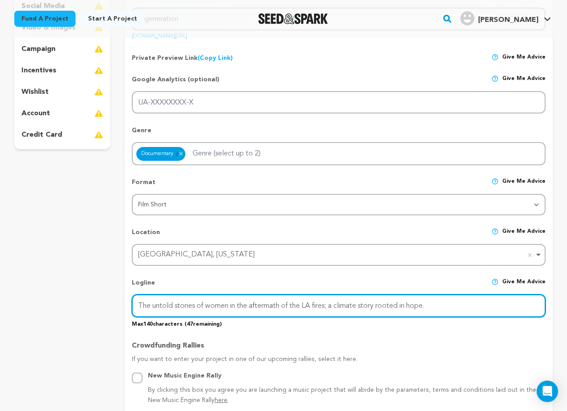
scroll to position [178, 0]
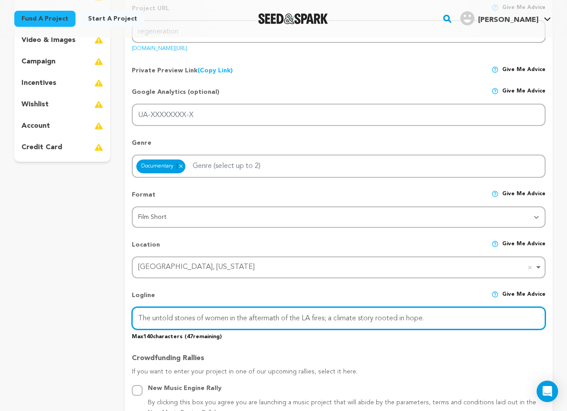
click at [421, 313] on input "The untold stories of women in the aftermath of the LA fires; a climate story r…" at bounding box center [339, 318] width 414 height 23
type input "The untold stories of women in the aftermath of the LA fires; a climate story r…"
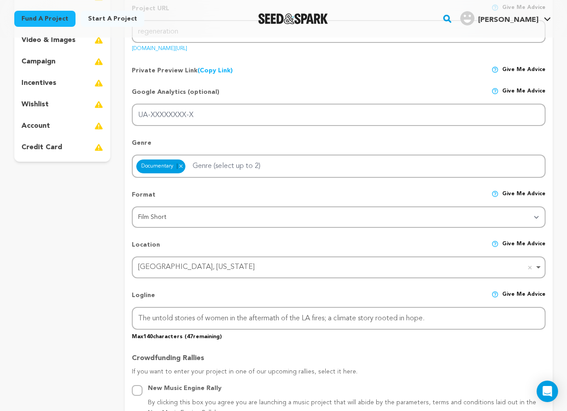
click at [444, 332] on p "Max 140 characters ( 47 remaining)" at bounding box center [339, 335] width 414 height 11
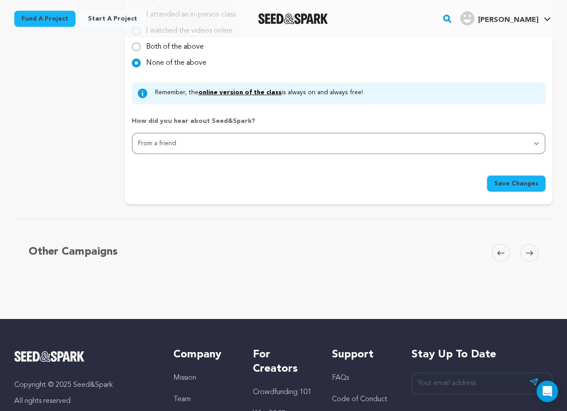
scroll to position [951, 0]
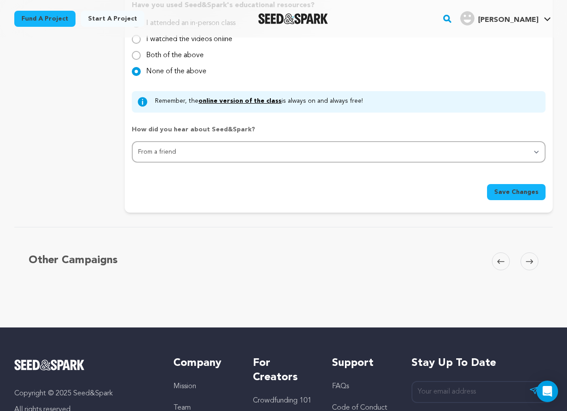
click at [508, 188] on span "Save Changes" at bounding box center [516, 192] width 44 height 9
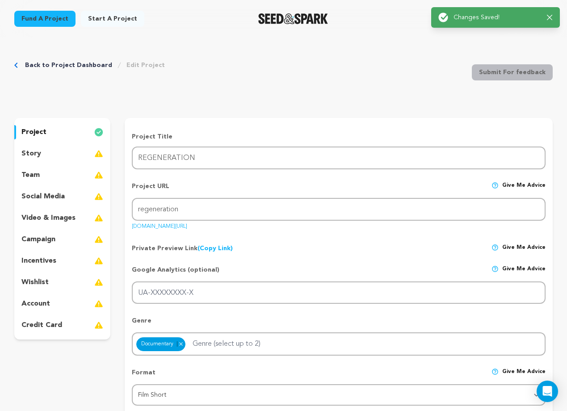
scroll to position [0, 0]
click at [81, 153] on div "story" at bounding box center [62, 154] width 96 height 14
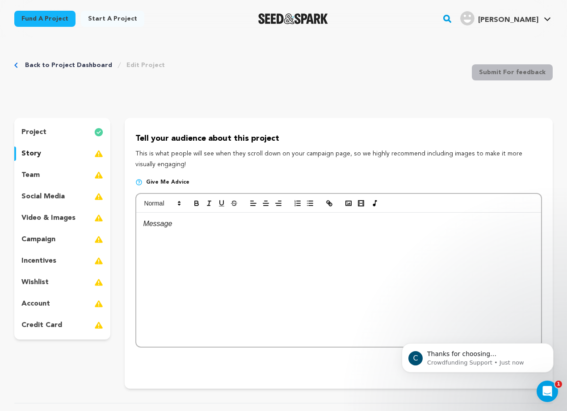
click at [55, 177] on div "team" at bounding box center [62, 175] width 96 height 14
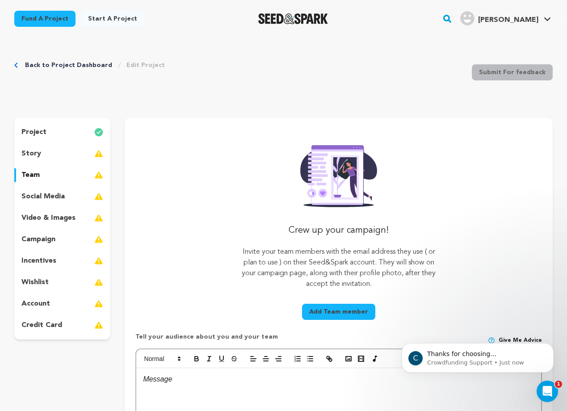
click at [49, 132] on div "project" at bounding box center [62, 132] width 96 height 14
